Goal: Task Accomplishment & Management: Manage account settings

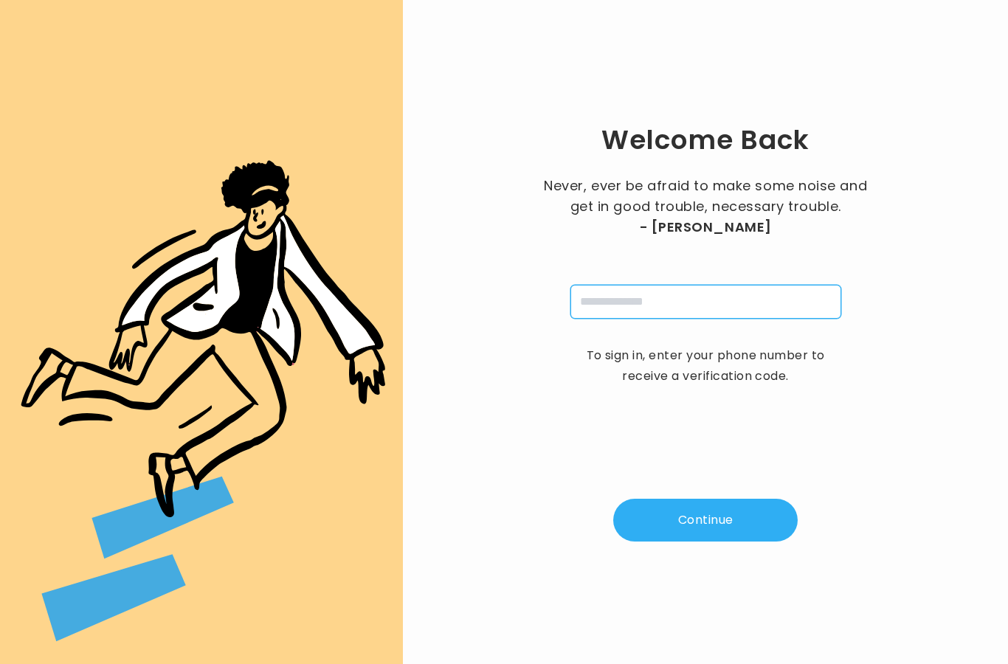
click at [616, 319] on input "tel" at bounding box center [706, 302] width 271 height 34
click at [624, 319] on input "tel" at bounding box center [706, 302] width 271 height 34
type input "**********"
click at [707, 542] on button "Continue" at bounding box center [705, 520] width 185 height 43
click at [630, 319] on input "pin" at bounding box center [633, 302] width 34 height 34
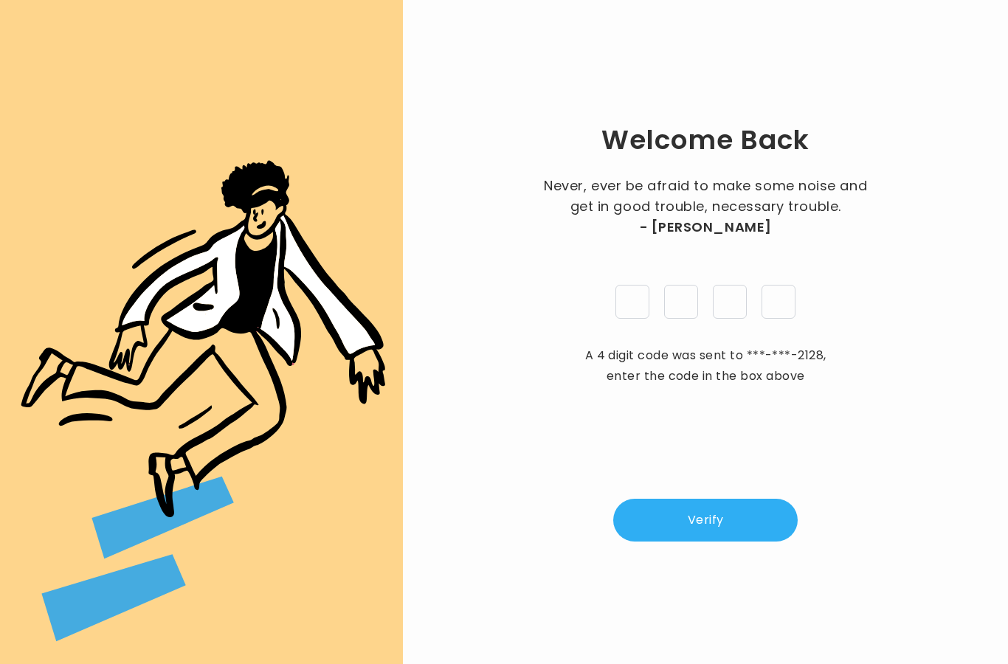
type input "*"
click at [711, 542] on button "Verify" at bounding box center [705, 520] width 185 height 43
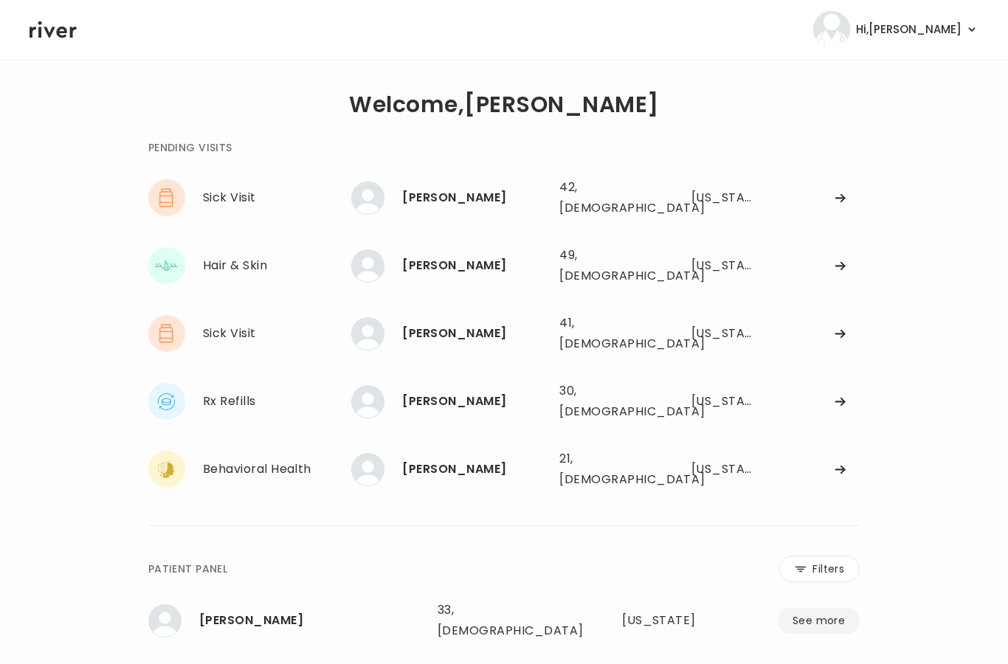
click at [832, 182] on div "[PERSON_NAME] 42, [DEMOGRAPHIC_DATA] See more 42, [DEMOGRAPHIC_DATA] [US_STATE]" at bounding box center [605, 197] width 509 height 47
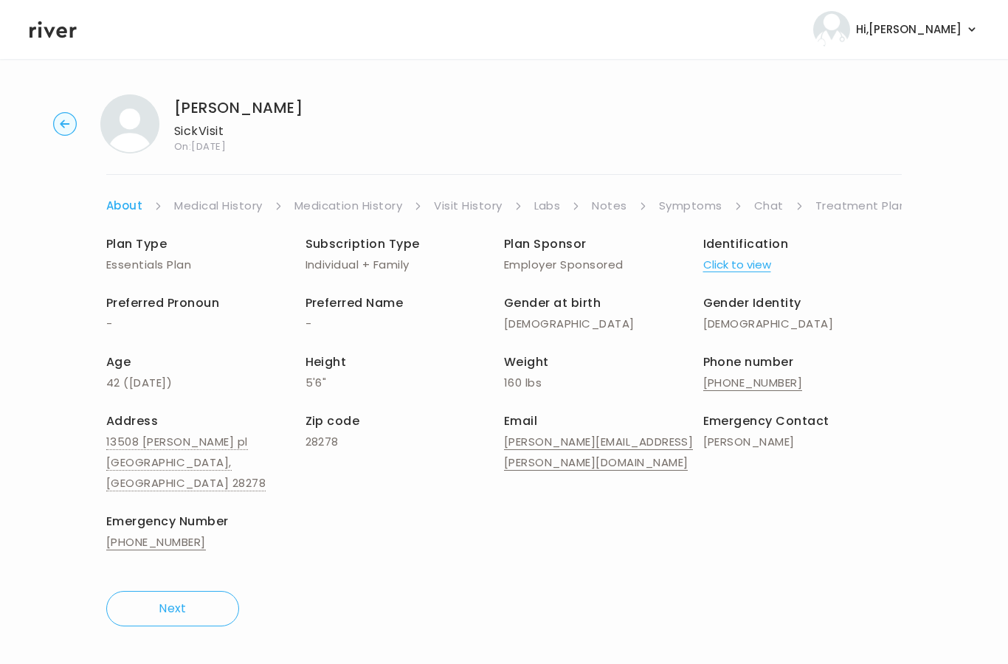
click at [864, 199] on link "Treatment Plan" at bounding box center [862, 206] width 92 height 21
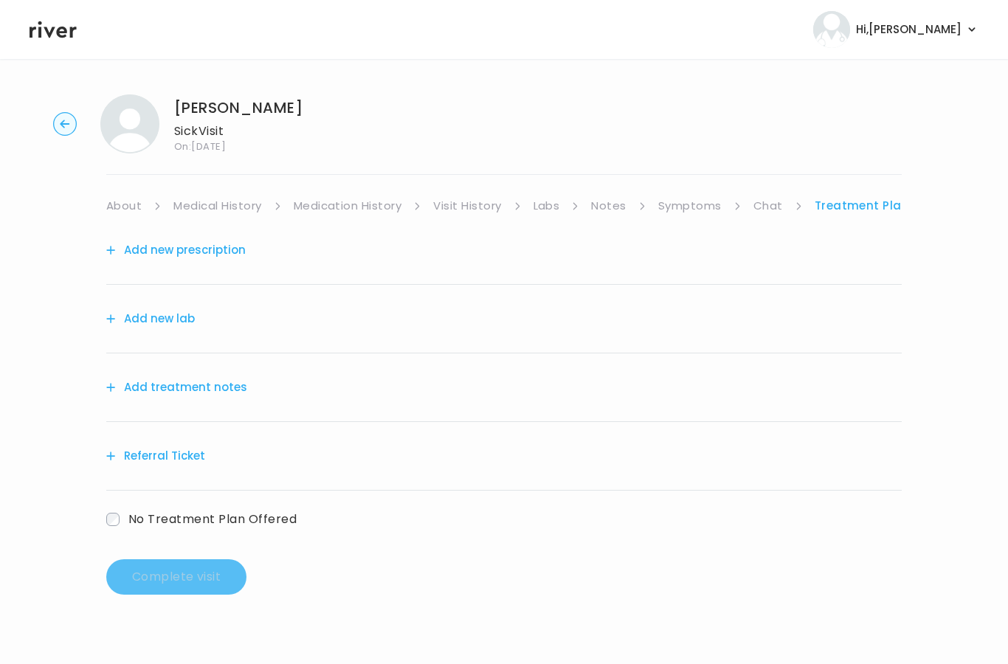
scroll to position [59, 0]
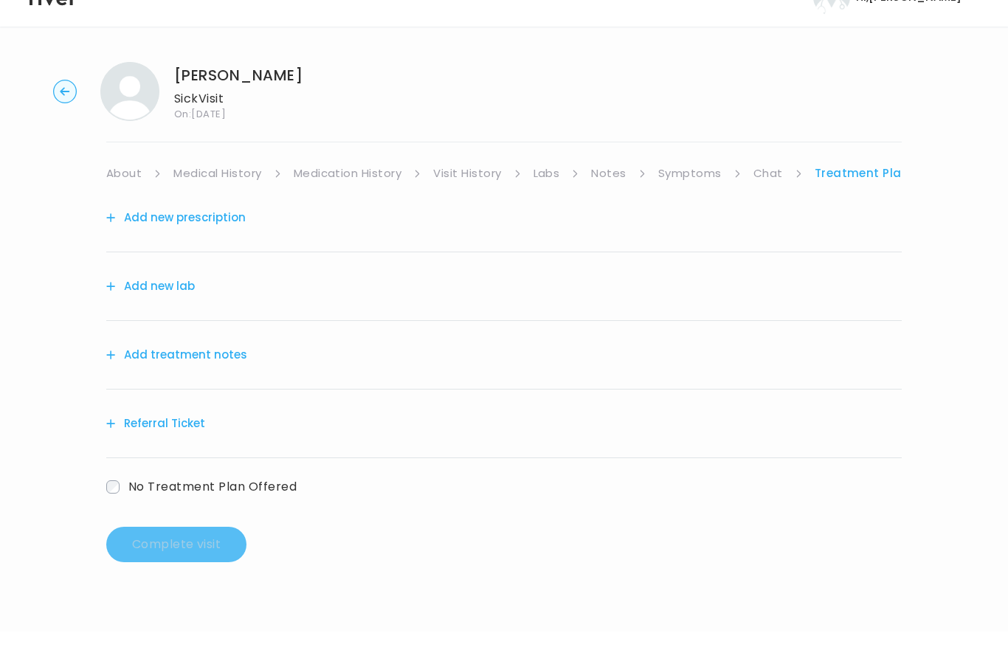
click at [192, 377] on button "Add treatment notes" at bounding box center [176, 387] width 141 height 21
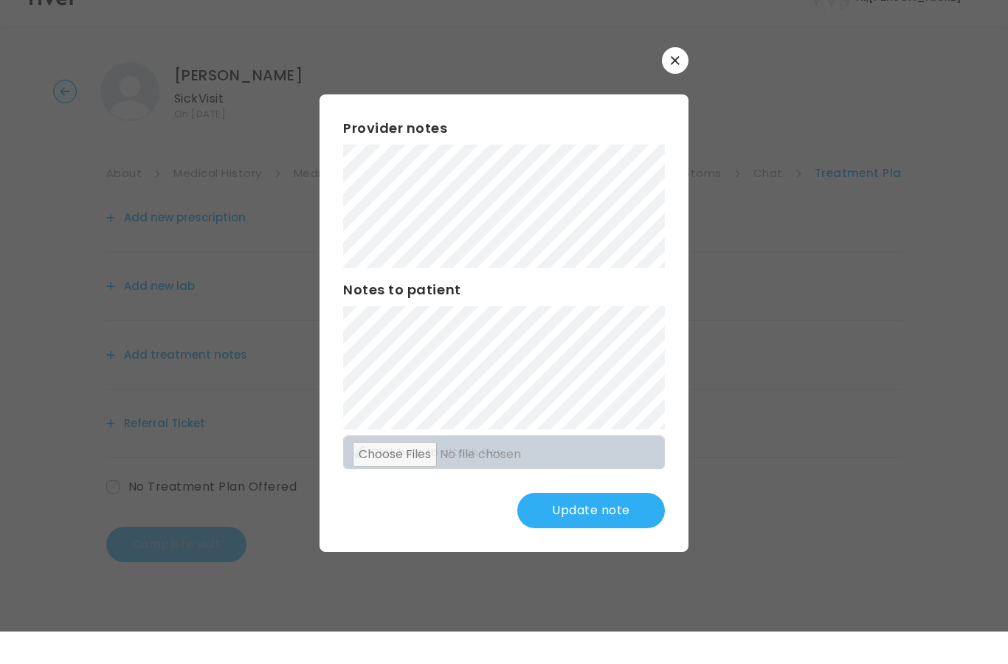
click at [610, 533] on button "Update note" at bounding box center [591, 543] width 148 height 35
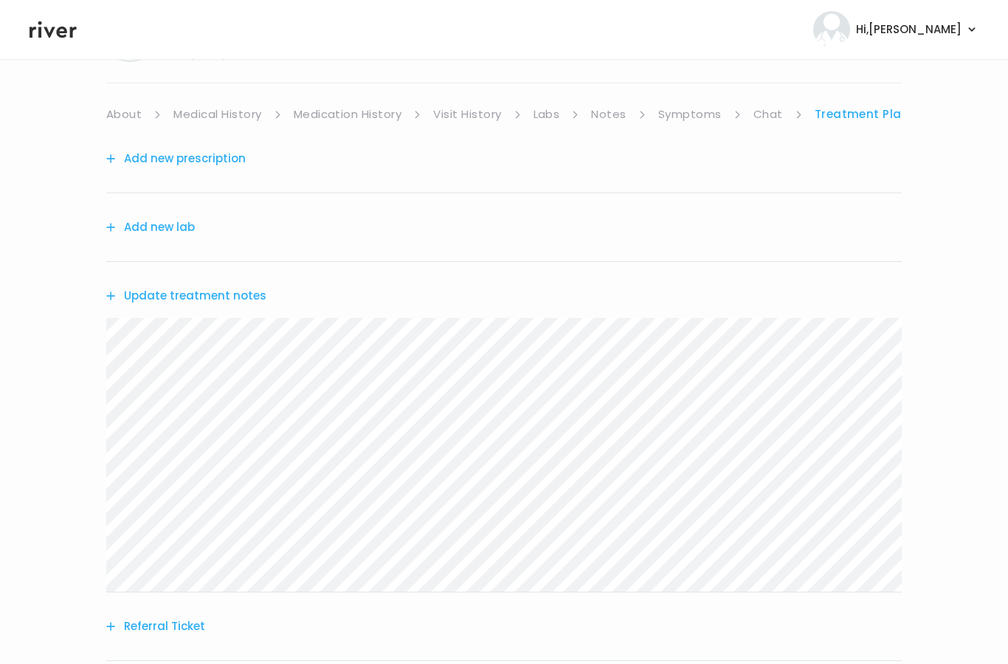
click at [190, 162] on button "Add new prescription" at bounding box center [175, 158] width 139 height 21
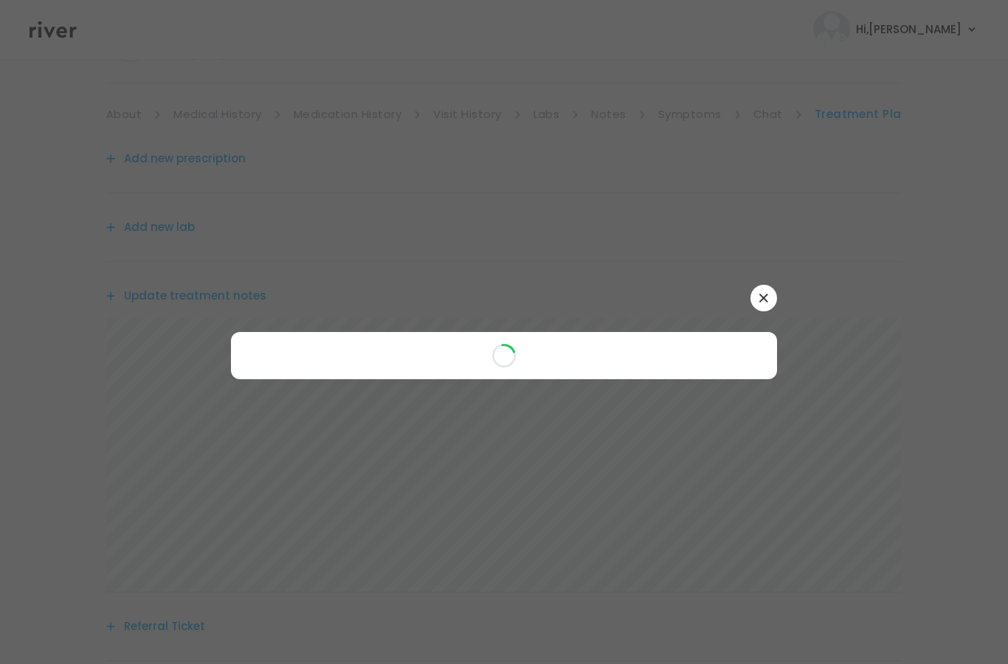
click at [948, 298] on div at bounding box center [504, 332] width 1008 height 664
click at [1006, 624] on div at bounding box center [504, 332] width 1008 height 664
click at [759, 303] on icon "button" at bounding box center [763, 298] width 9 height 9
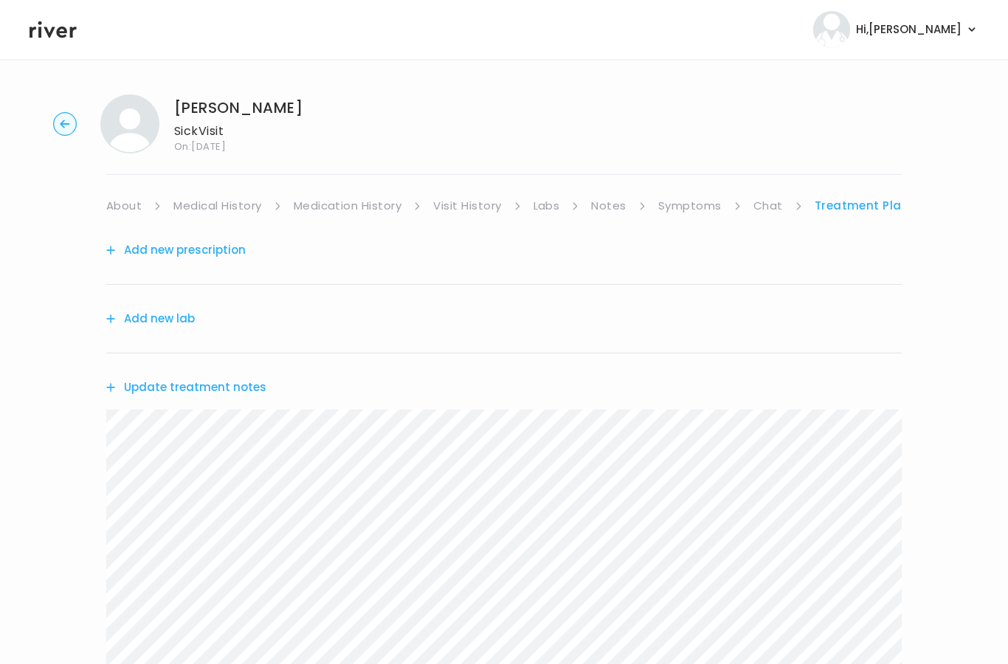
scroll to position [92, 0]
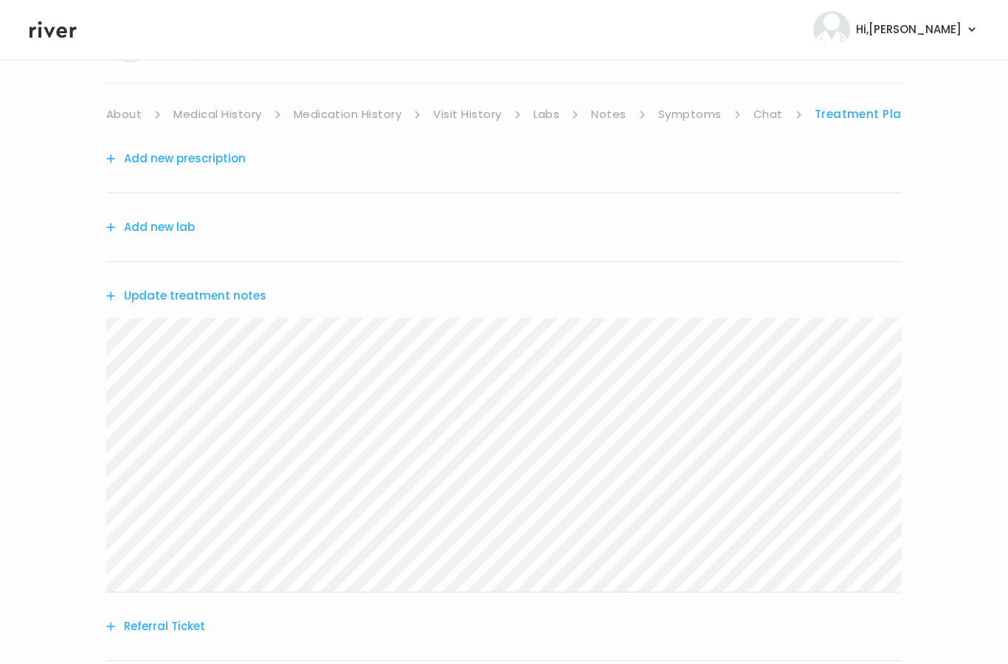
click at [204, 156] on button "Add new prescription" at bounding box center [175, 158] width 139 height 21
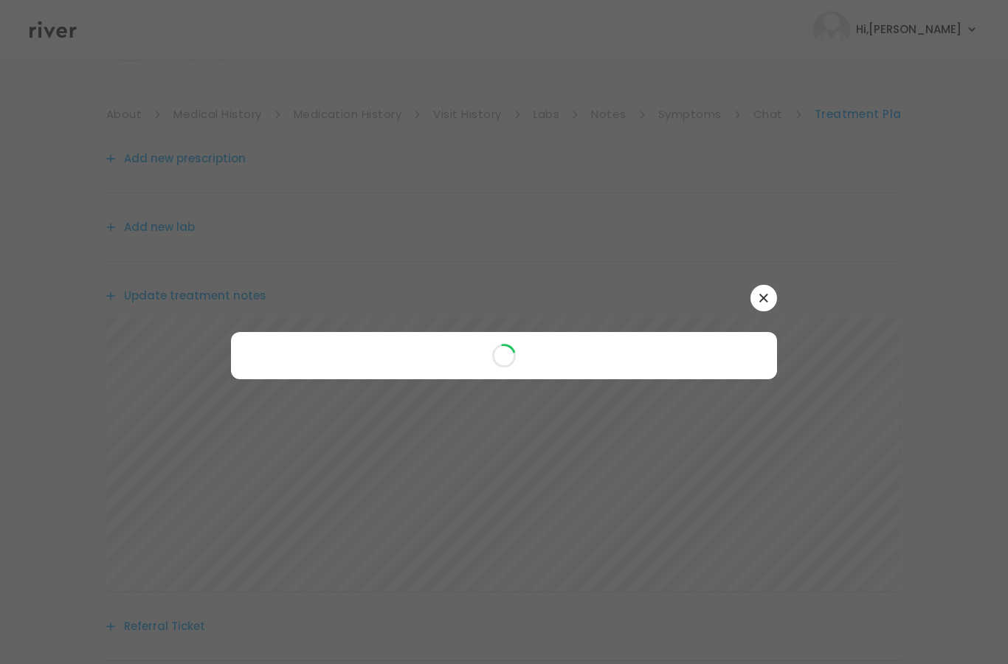
click at [768, 303] on icon "button" at bounding box center [763, 298] width 9 height 9
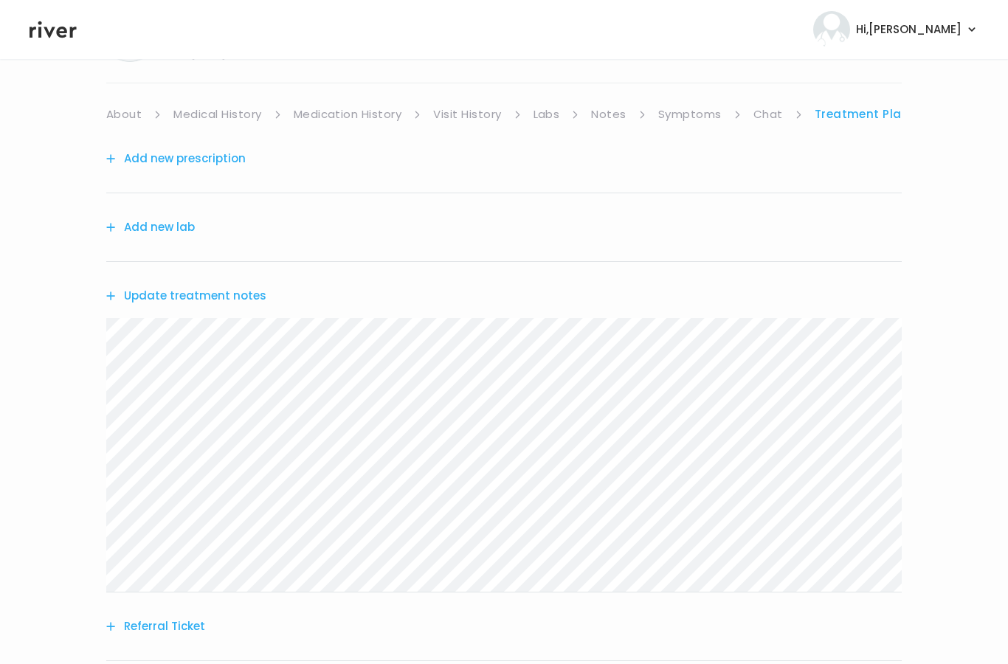
scroll to position [0, 0]
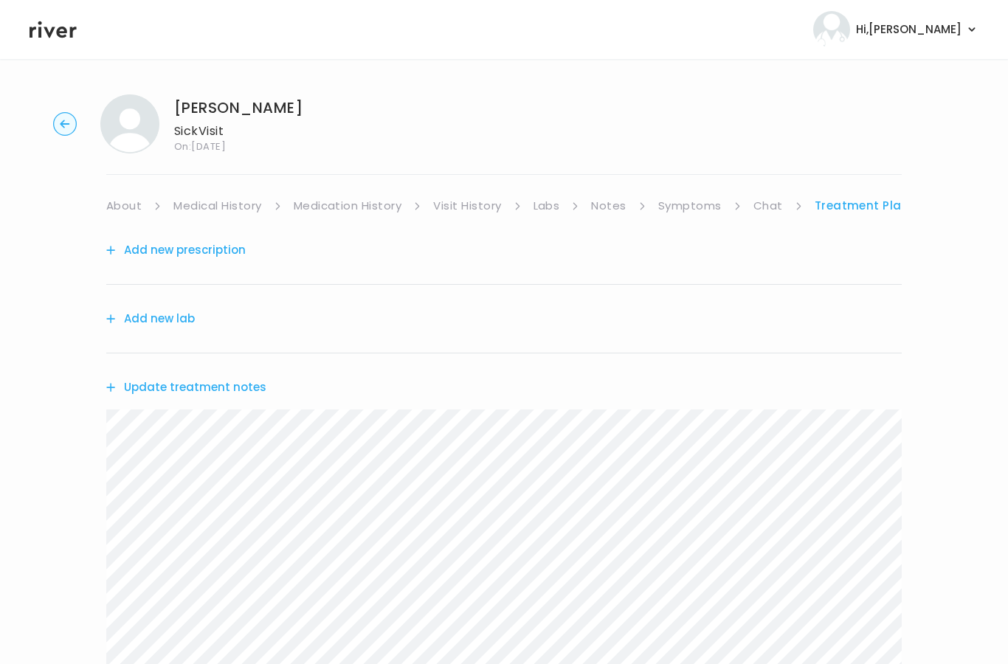
click at [87, 100] on div "JENNIFER VIRES Sick Visit On: 19 Sep 2025" at bounding box center [504, 123] width 961 height 59
click at [86, 99] on div "JENNIFER VIRES Sick Visit On: 19 Sep 2025" at bounding box center [504, 123] width 961 height 59
click at [64, 117] on circle "button" at bounding box center [65, 124] width 23 height 23
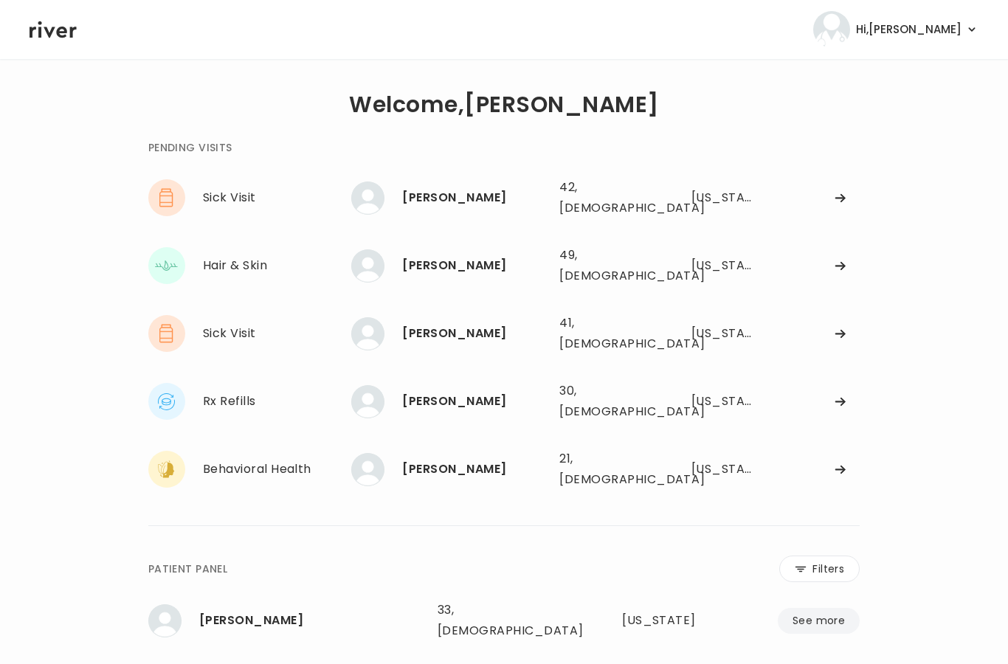
click at [504, 175] on div "[PERSON_NAME] 42, [DEMOGRAPHIC_DATA] See more 42, [DEMOGRAPHIC_DATA] [US_STATE]" at bounding box center [605, 197] width 509 height 47
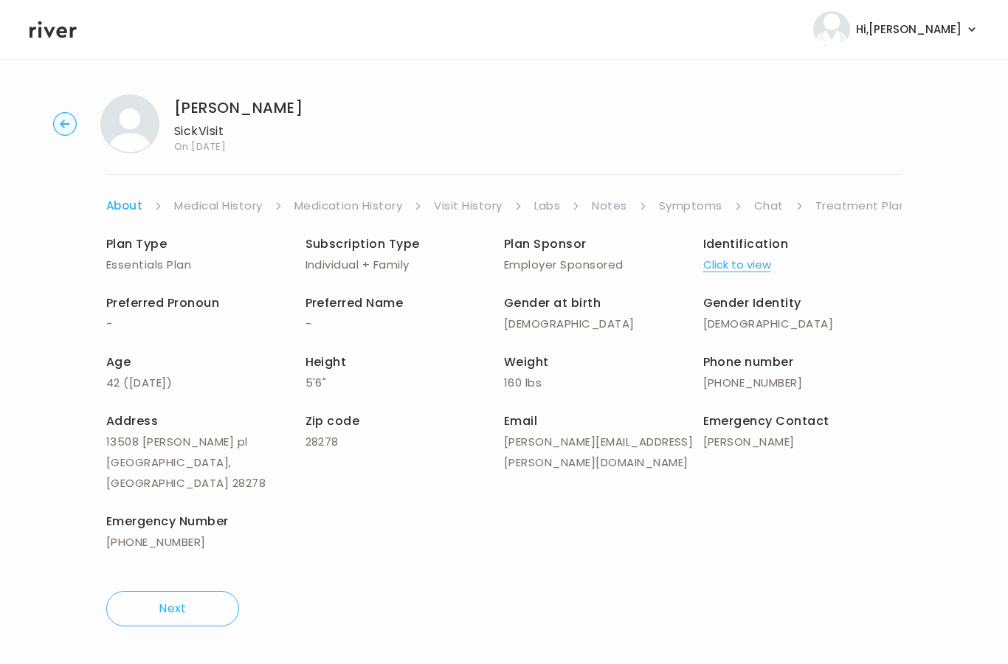
click at [449, 259] on p "Individual + Family" at bounding box center [405, 265] width 199 height 21
click at [68, 122] on circle "button" at bounding box center [65, 124] width 23 height 23
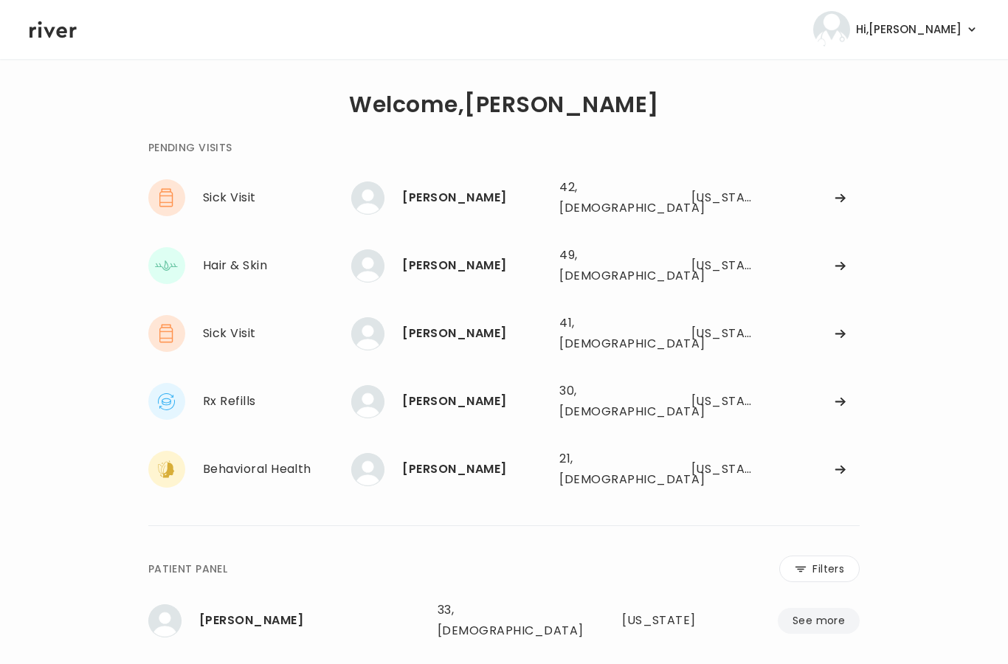
click at [478, 255] on div "[PERSON_NAME]" at bounding box center [474, 265] width 145 height 21
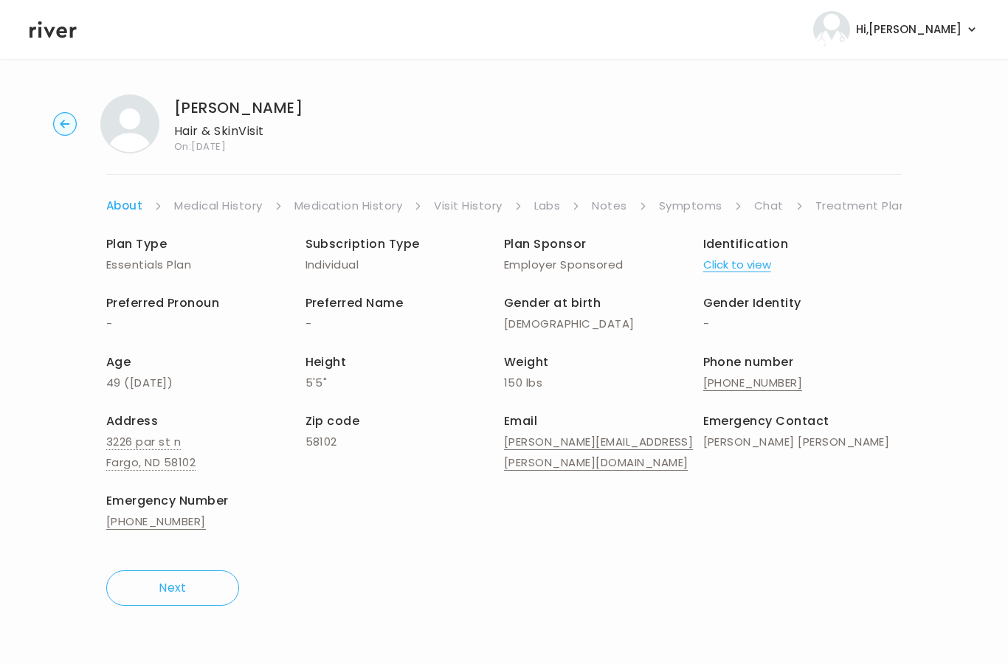
click at [776, 207] on link "Chat" at bounding box center [769, 206] width 30 height 21
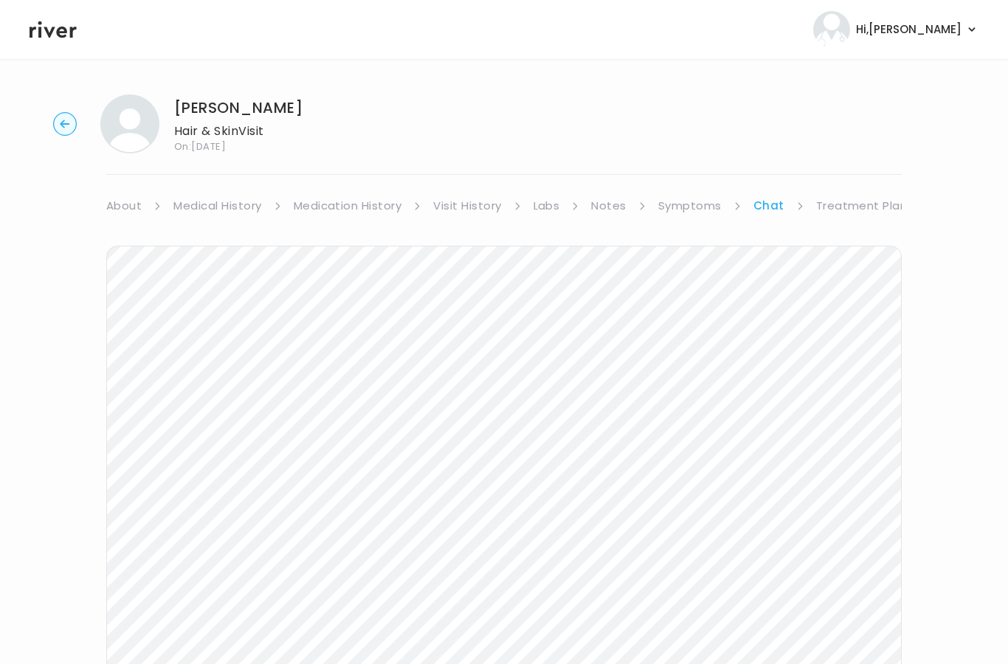
click at [866, 205] on link "Treatment Plan" at bounding box center [862, 206] width 92 height 21
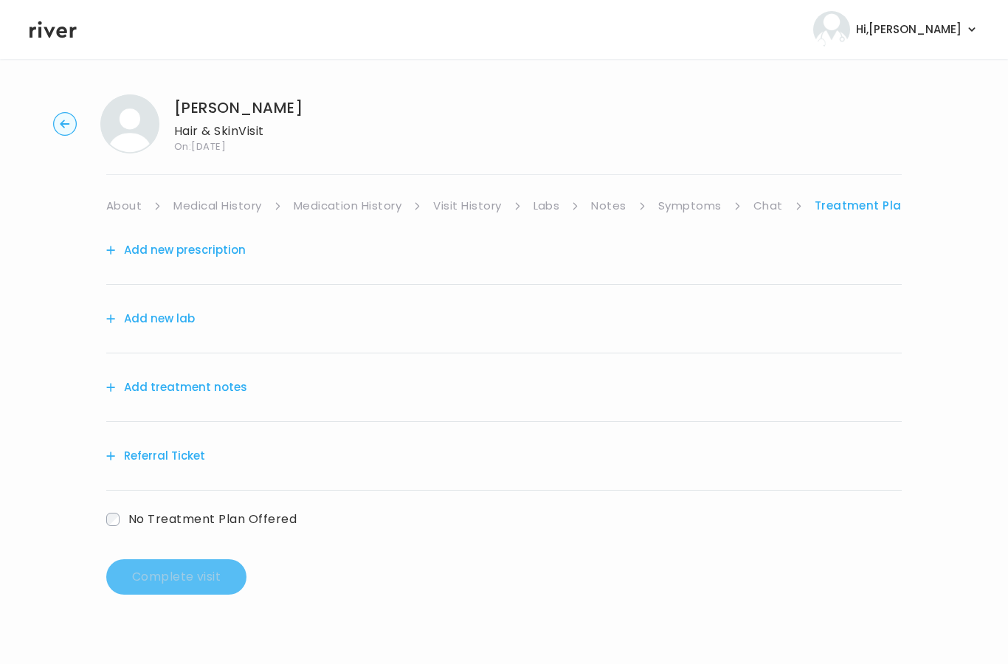
scroll to position [59, 0]
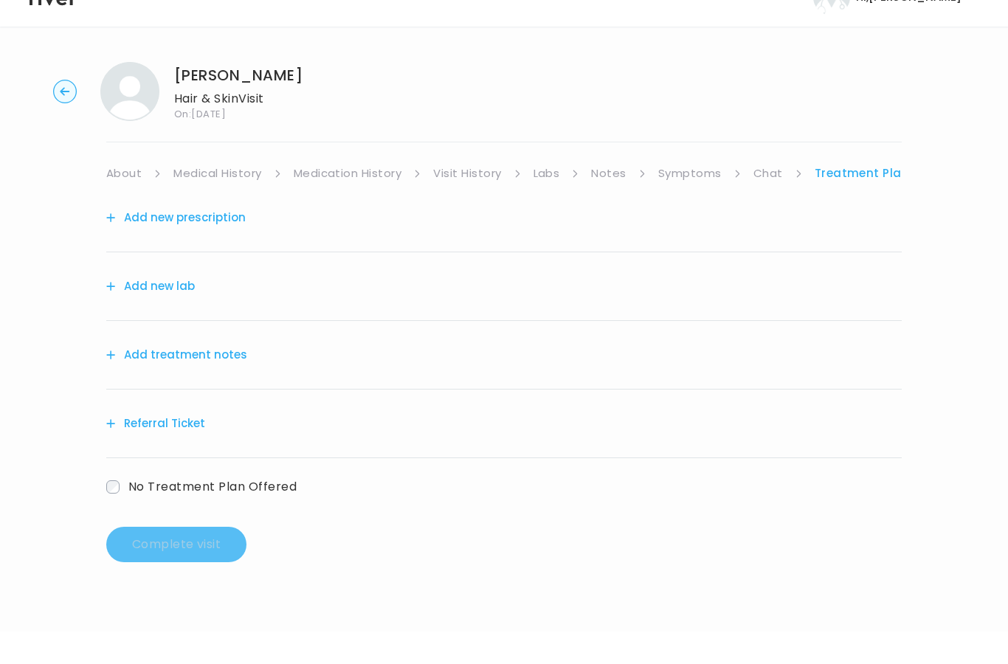
click at [695, 196] on link "Symptoms" at bounding box center [689, 206] width 63 height 21
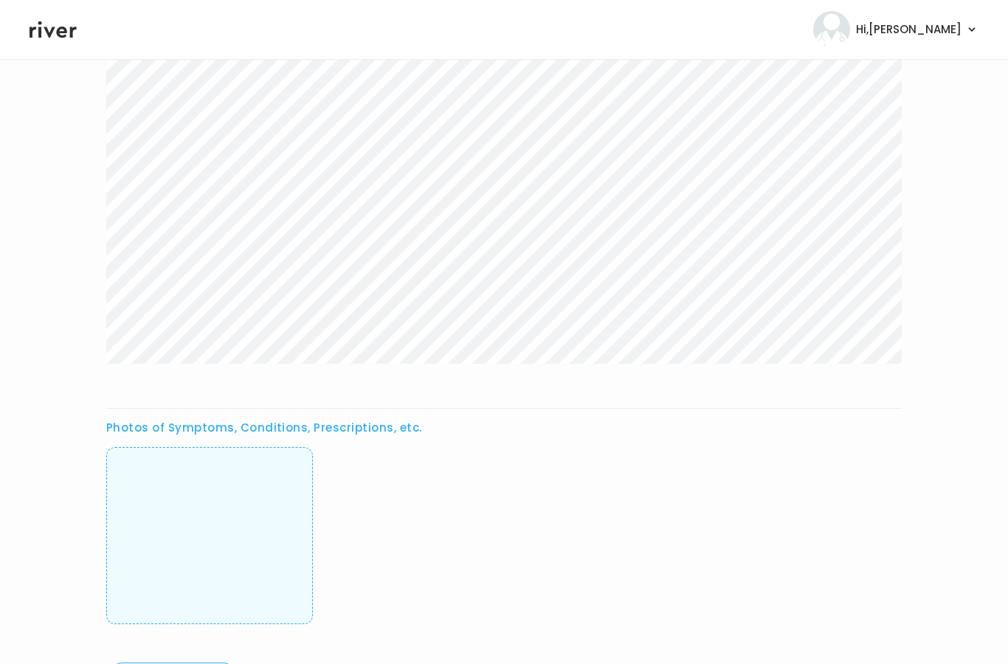
click at [210, 541] on img at bounding box center [210, 537] width 0 height 146
